Goal: Task Accomplishment & Management: Manage account settings

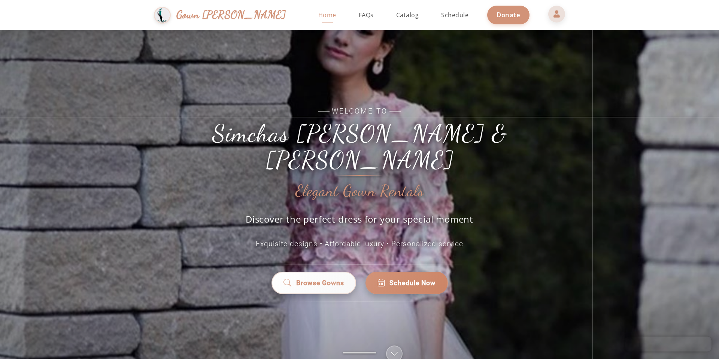
click at [548, 7] on span at bounding box center [557, 14] width 18 height 18
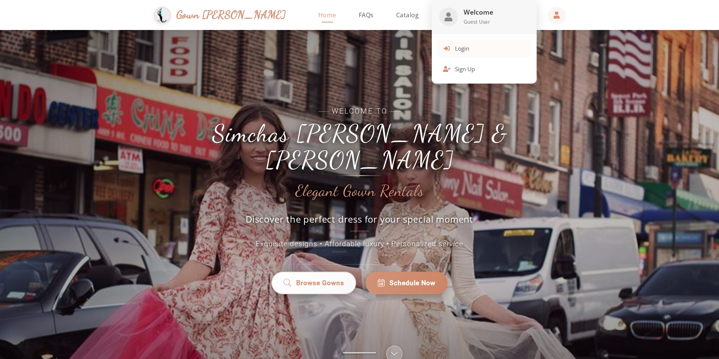
click at [463, 51] on span "Login" at bounding box center [462, 48] width 14 height 9
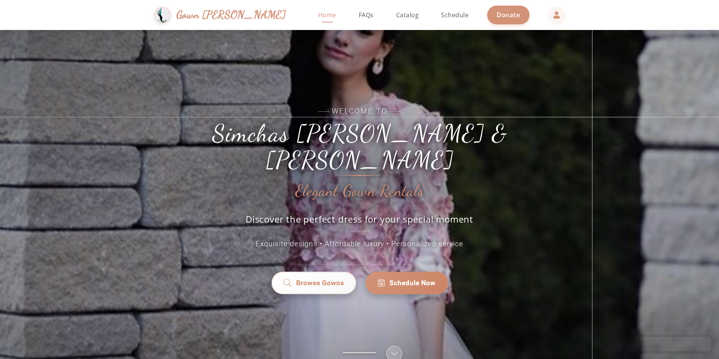
click at [447, 70] on div "Welcome to Simchas Rochel & Golda Elegant Gown Rentals Discover the perfect dre…" at bounding box center [359, 209] width 719 height 359
click at [442, 72] on div "Welcome to Simchas Rochel & Golda Elegant Gown Rentals Discover the perfect dre…" at bounding box center [359, 209] width 719 height 359
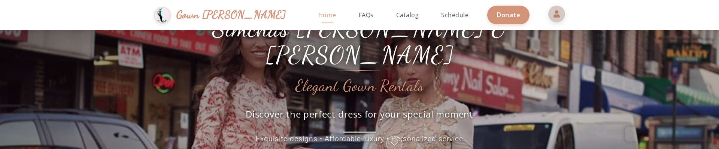
click at [548, 16] on span at bounding box center [557, 14] width 18 height 18
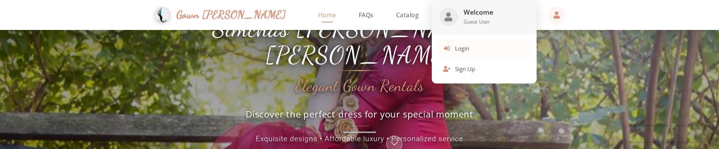
click at [472, 51] on button "Login" at bounding box center [485, 49] width 94 height 18
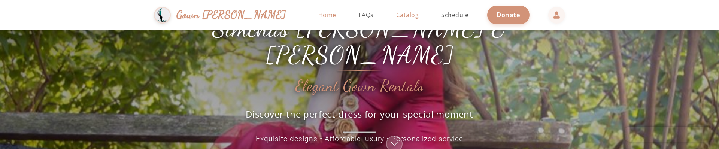
click at [396, 15] on span "Catalog" at bounding box center [407, 15] width 23 height 8
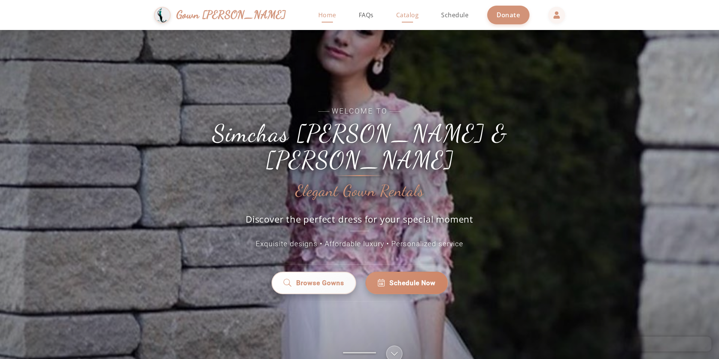
click at [396, 17] on span "Catalog" at bounding box center [407, 15] width 23 height 8
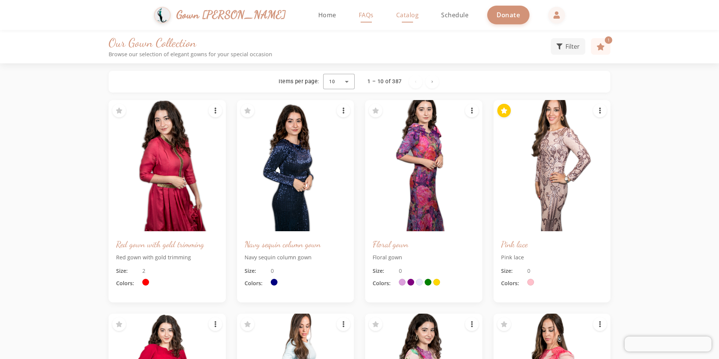
click at [359, 13] on span "FAQs" at bounding box center [366, 15] width 15 height 8
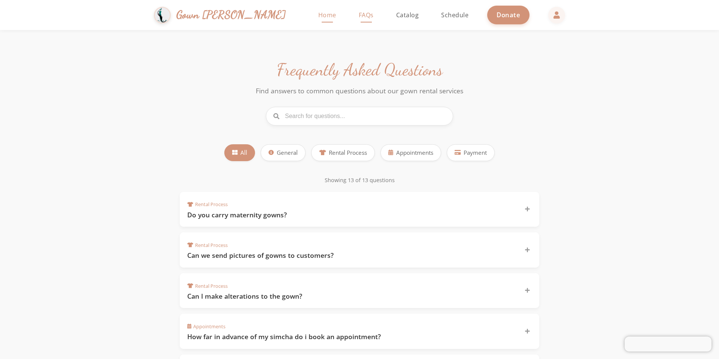
click at [311, 24] on link "Home" at bounding box center [327, 15] width 33 height 30
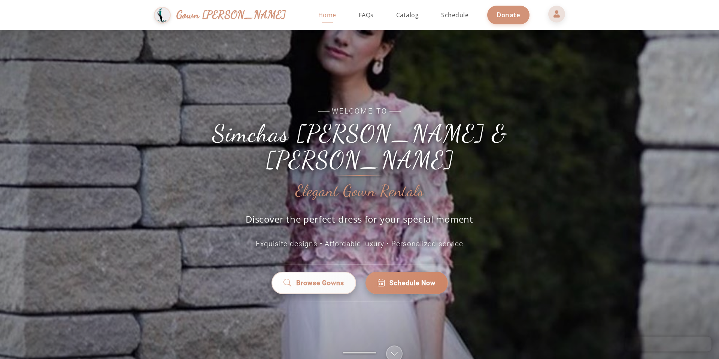
click at [548, 16] on span at bounding box center [557, 14] width 18 height 18
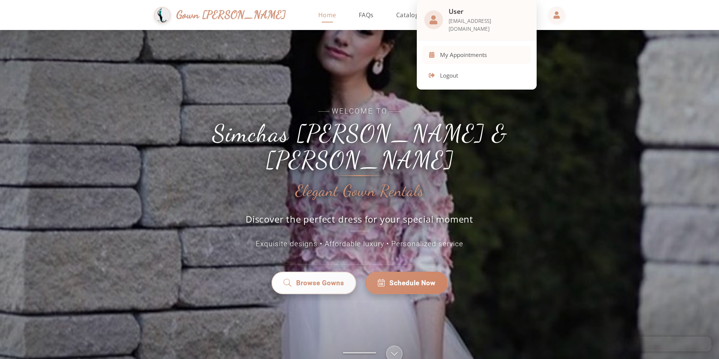
click at [484, 52] on span "My Appointments" at bounding box center [463, 55] width 47 height 9
